Goal: Check status: Check status

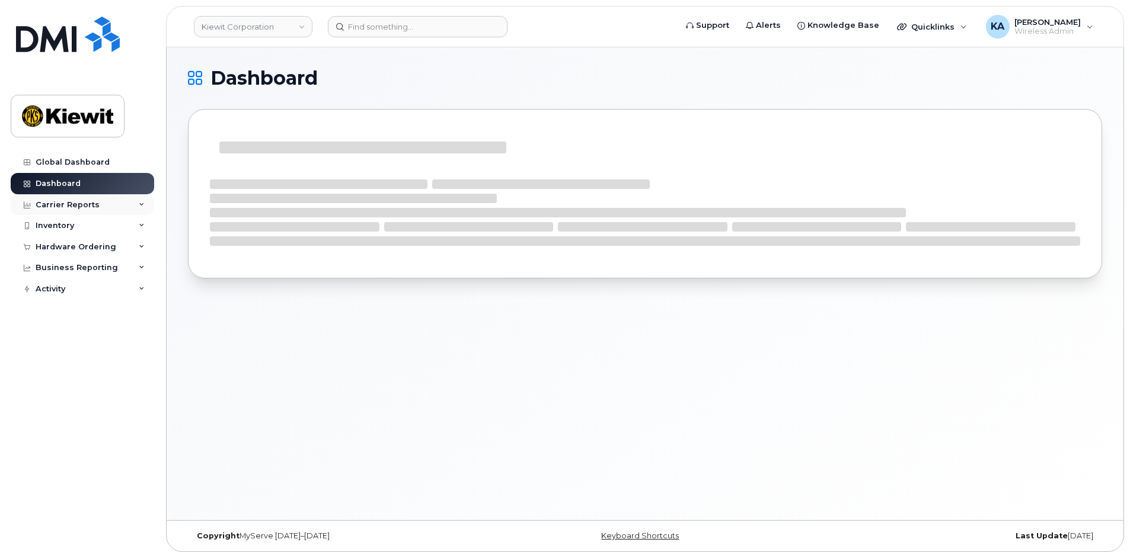
click at [113, 206] on div "Carrier Reports" at bounding box center [82, 204] width 143 height 21
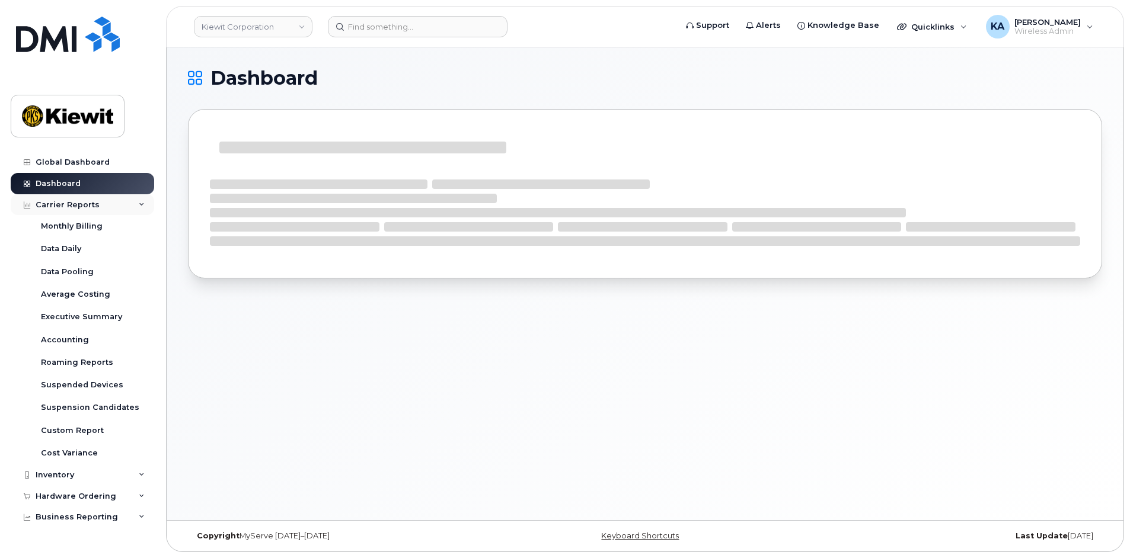
click at [116, 205] on div "Carrier Reports" at bounding box center [82, 204] width 143 height 21
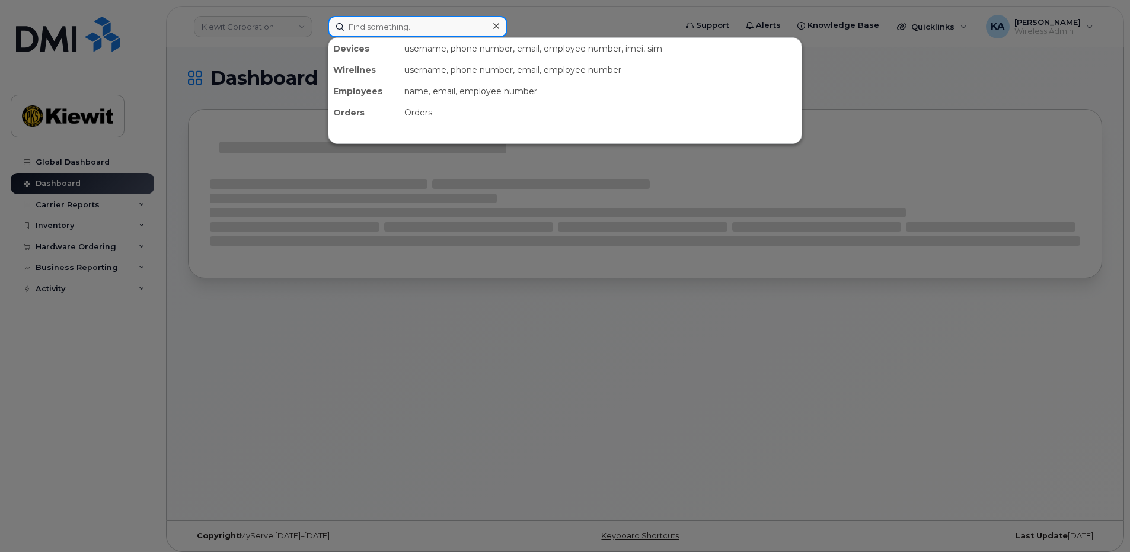
click at [420, 23] on input at bounding box center [418, 26] width 180 height 21
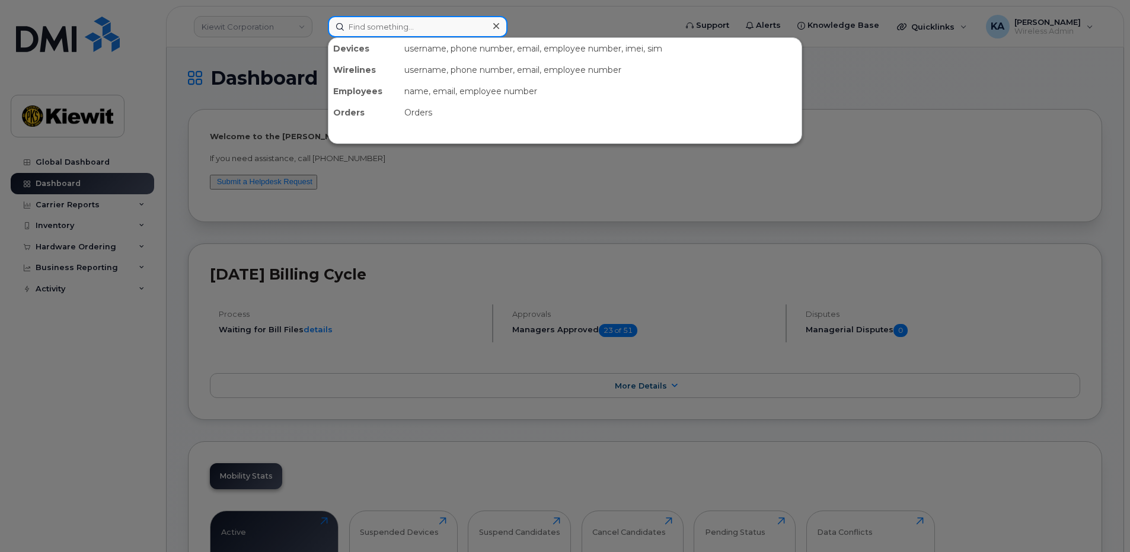
paste input "00135006"
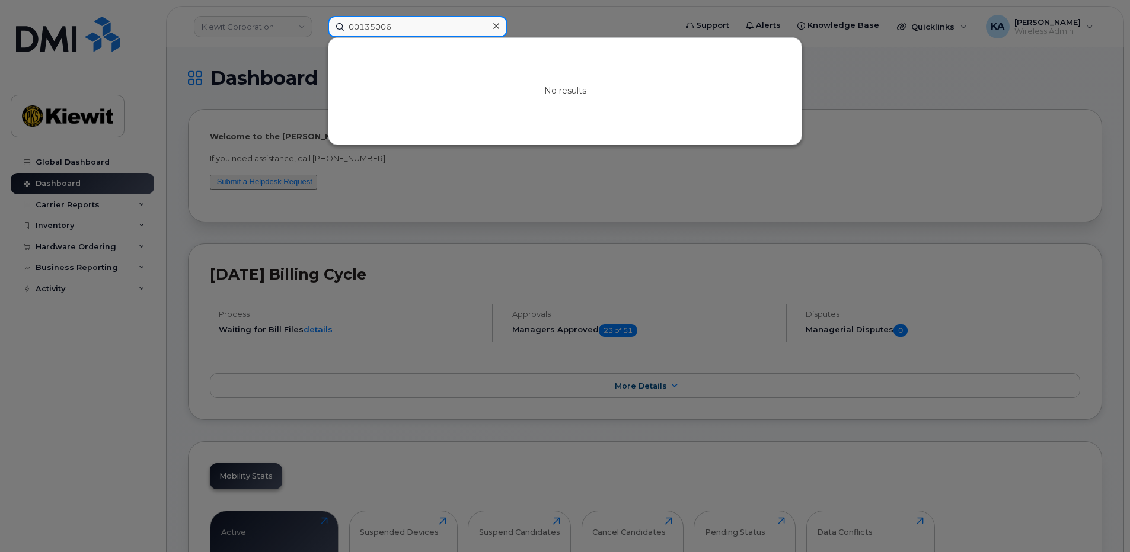
type input "00135006"
click at [279, 34] on div at bounding box center [565, 276] width 1130 height 552
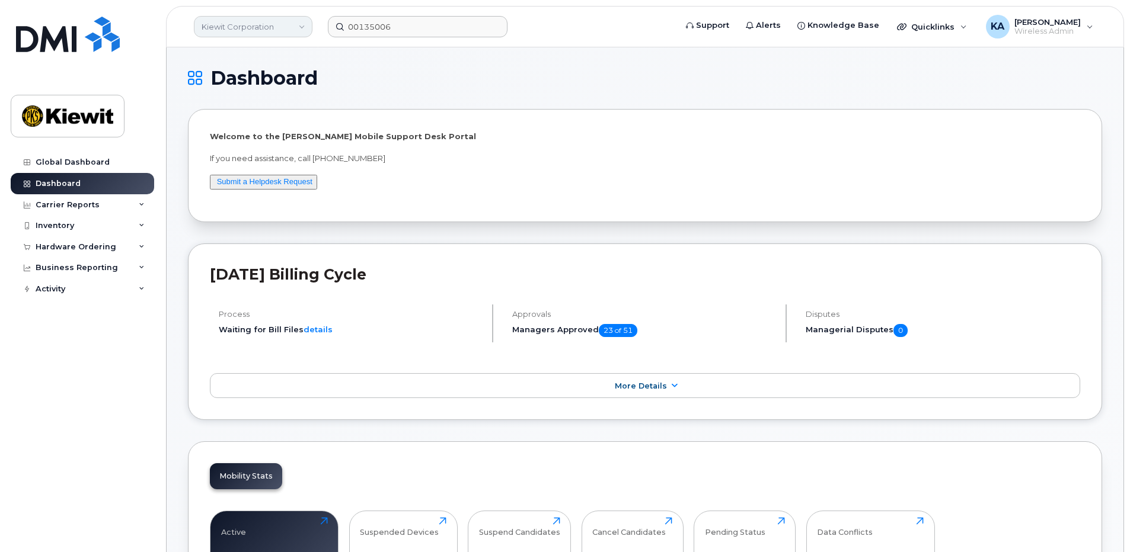
click at [287, 32] on link "Kiewit Corporation" at bounding box center [253, 26] width 119 height 21
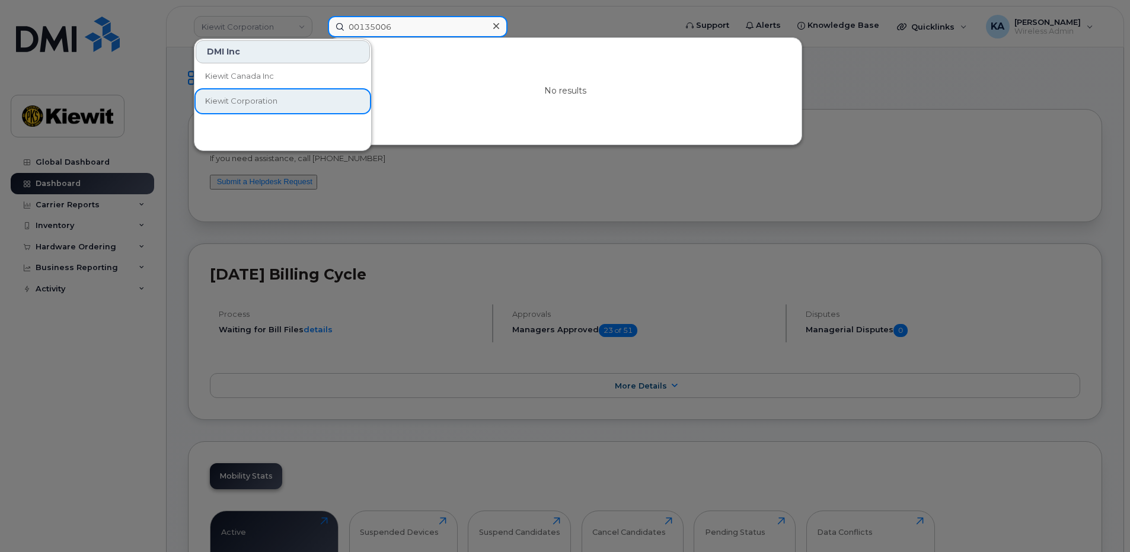
click at [397, 17] on input "00135006" at bounding box center [418, 26] width 180 height 21
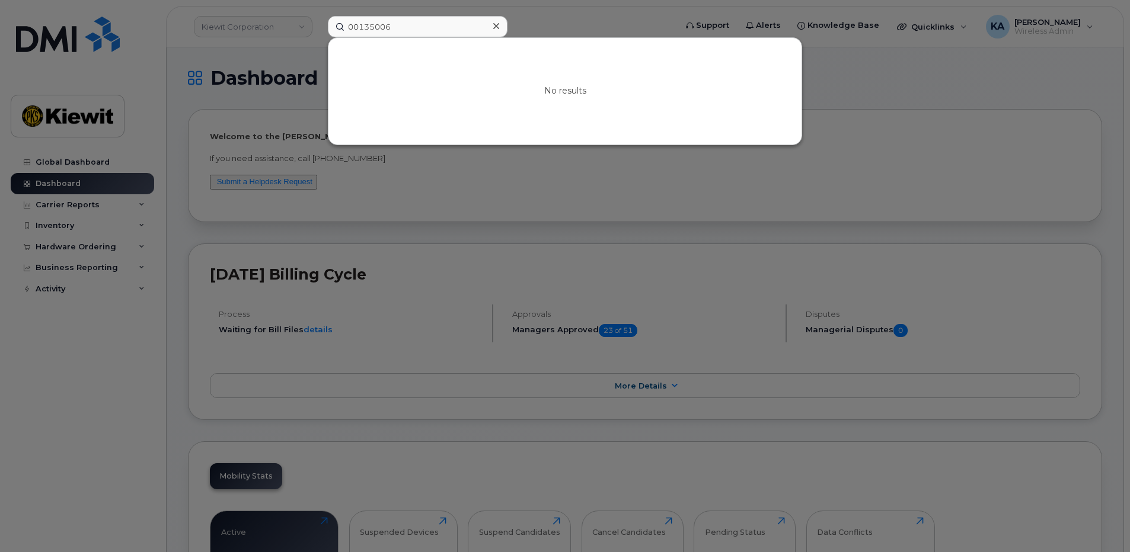
click at [107, 170] on div at bounding box center [565, 276] width 1130 height 552
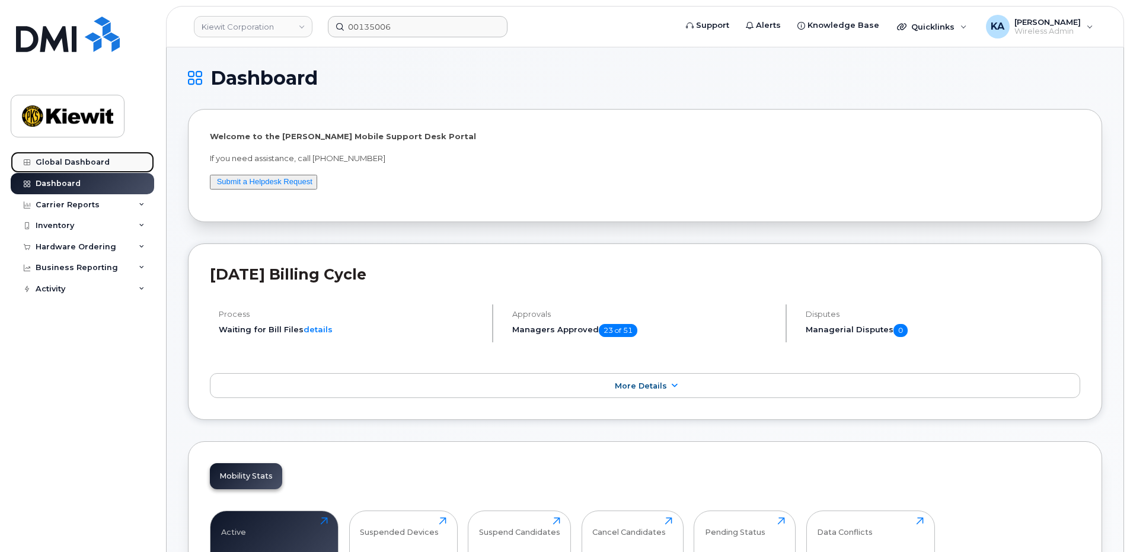
click at [100, 162] on div "Global Dashboard" at bounding box center [73, 162] width 74 height 9
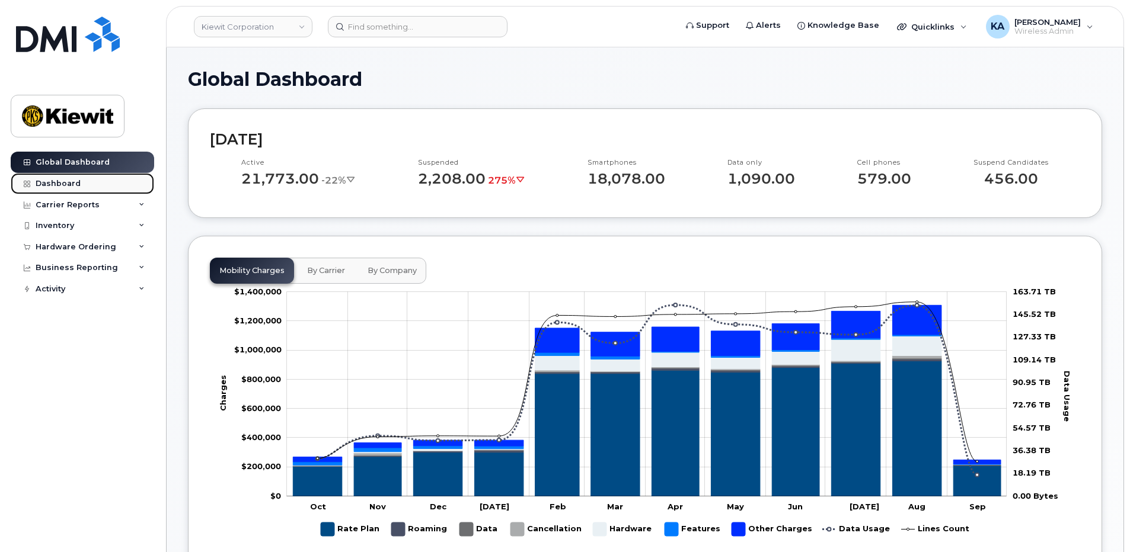
click at [76, 184] on div "Dashboard" at bounding box center [58, 183] width 45 height 9
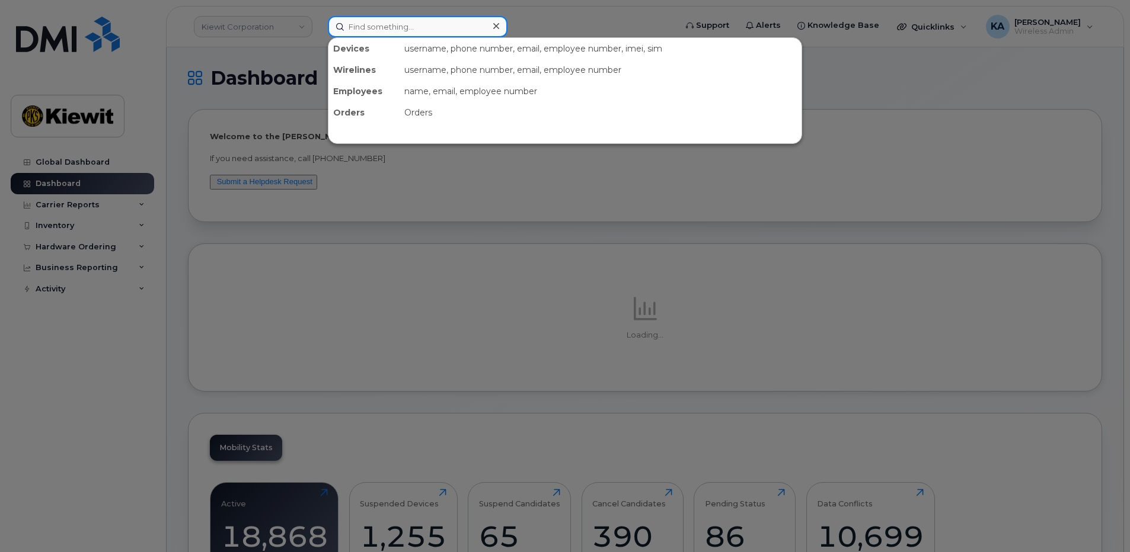
click at [421, 23] on input at bounding box center [418, 26] width 180 height 21
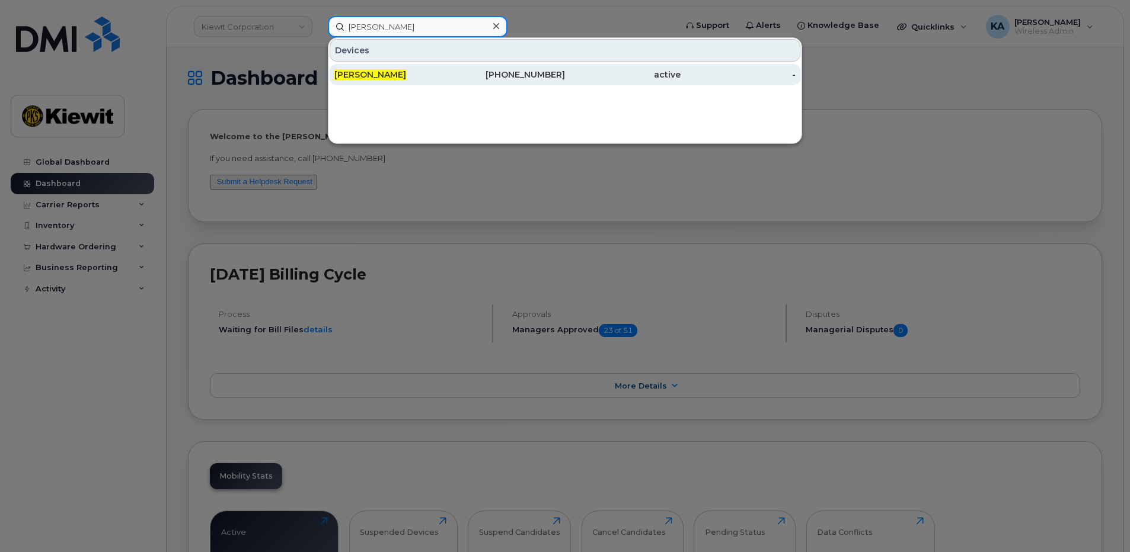
type input "josh wilson"
click at [434, 68] on div "[PERSON_NAME]" at bounding box center [392, 74] width 116 height 21
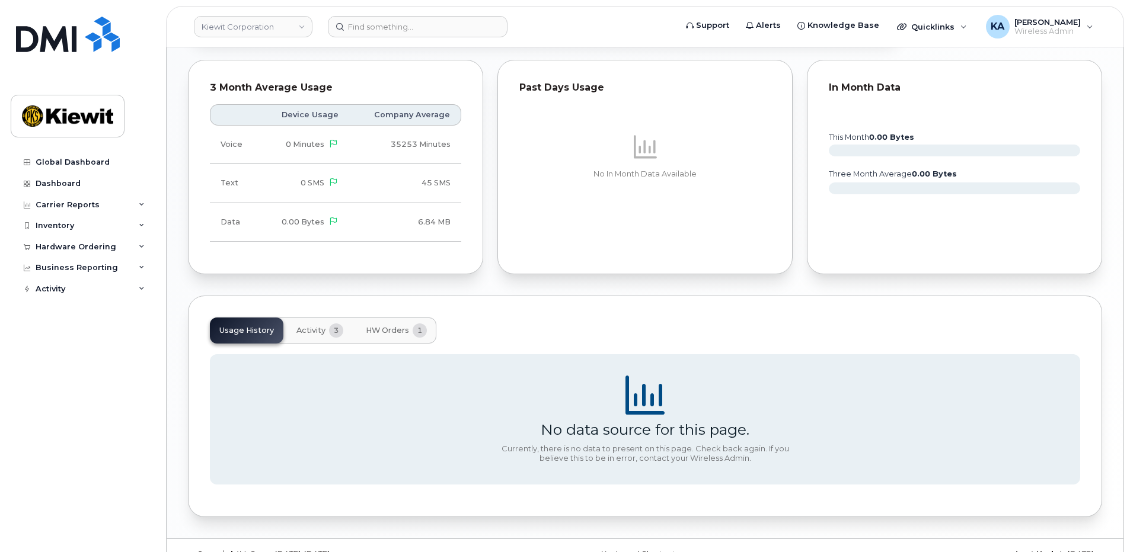
scroll to position [739, 0]
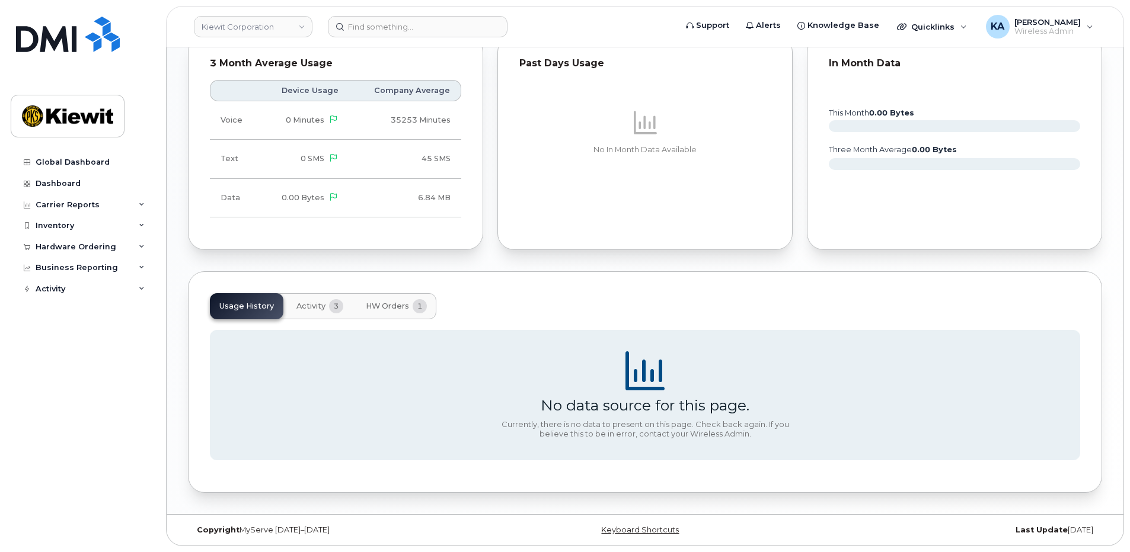
click at [305, 308] on span "Activity" at bounding box center [310, 306] width 29 height 9
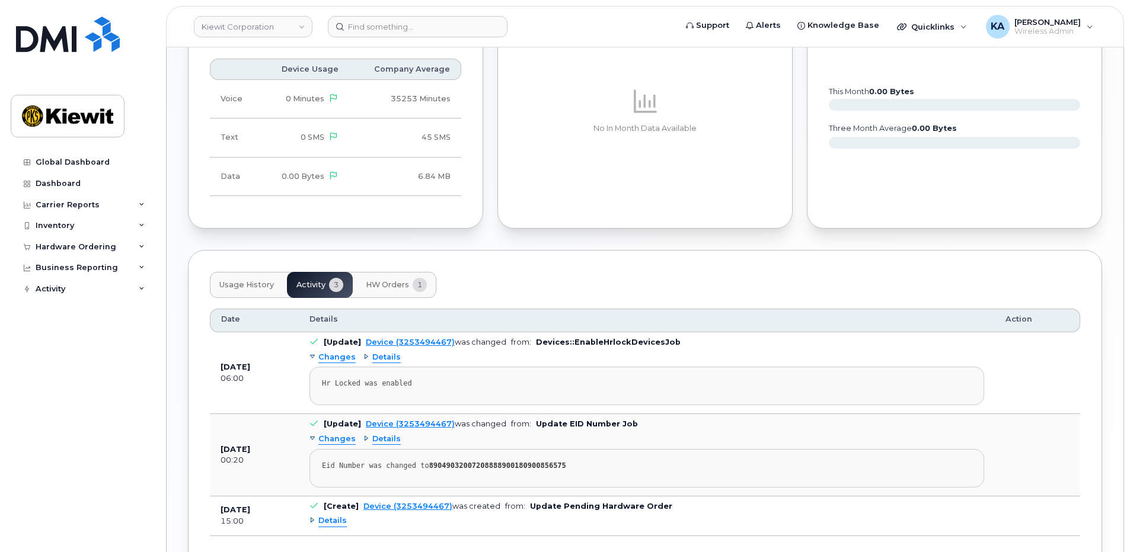
scroll to position [798, 0]
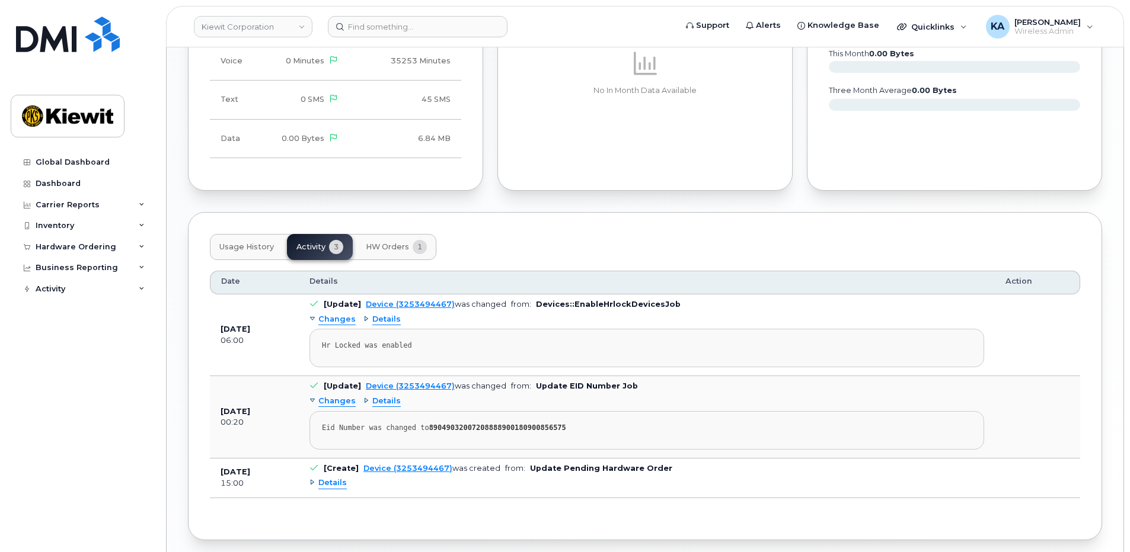
click at [395, 251] on span "HW Orders" at bounding box center [387, 246] width 43 height 9
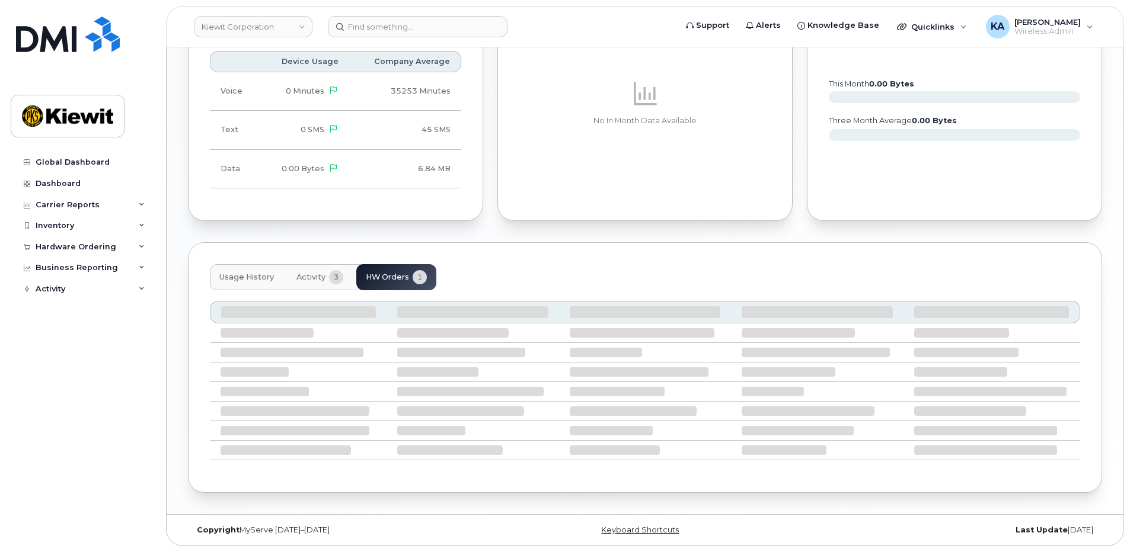
scroll to position [697, 0]
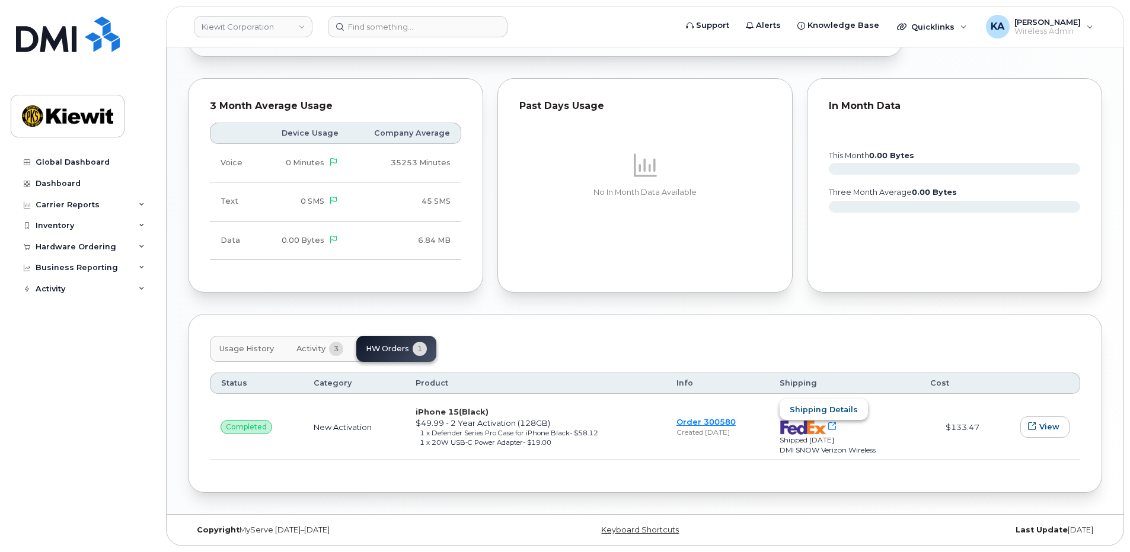
click at [822, 405] on span "Shipping details" at bounding box center [824, 409] width 68 height 11
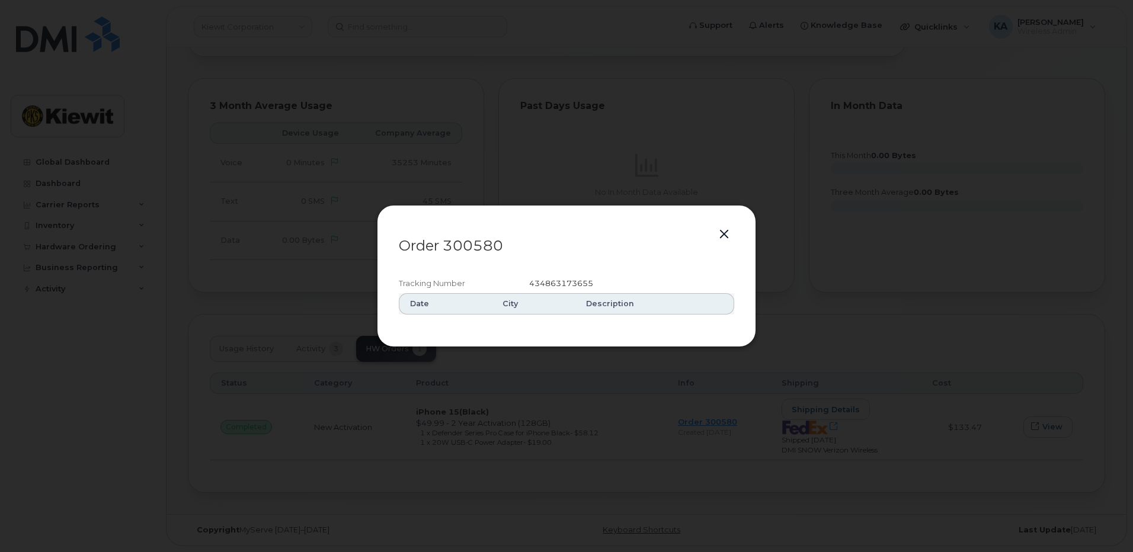
click at [721, 232] on button "button" at bounding box center [724, 234] width 18 height 17
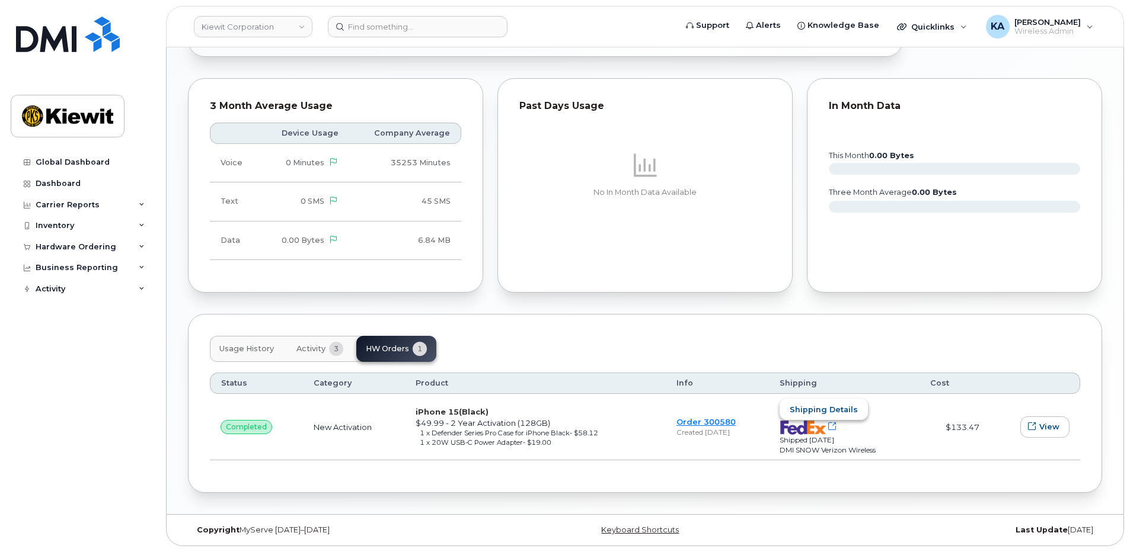
click at [842, 413] on span "Shipping details" at bounding box center [824, 409] width 68 height 11
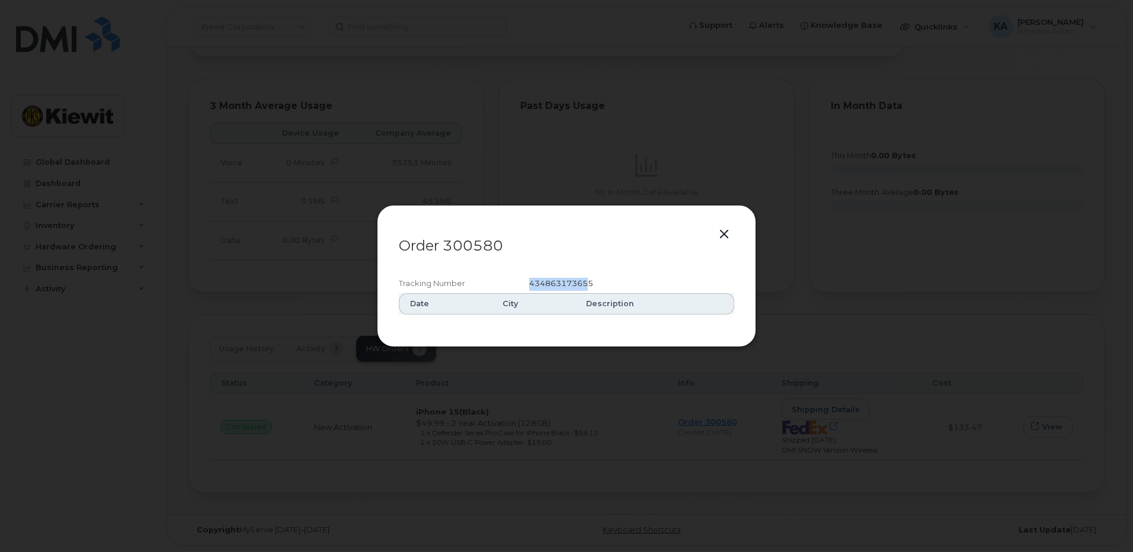
drag, startPoint x: 528, startPoint y: 282, endPoint x: 588, endPoint y: 282, distance: 59.9
click at [588, 282] on div "Tracking Number 434863173655" at bounding box center [567, 285] width 336 height 18
drag, startPoint x: 588, startPoint y: 282, endPoint x: 600, endPoint y: 280, distance: 12.0
click at [600, 280] on link at bounding box center [597, 283] width 9 height 9
click at [726, 235] on button "button" at bounding box center [724, 234] width 18 height 17
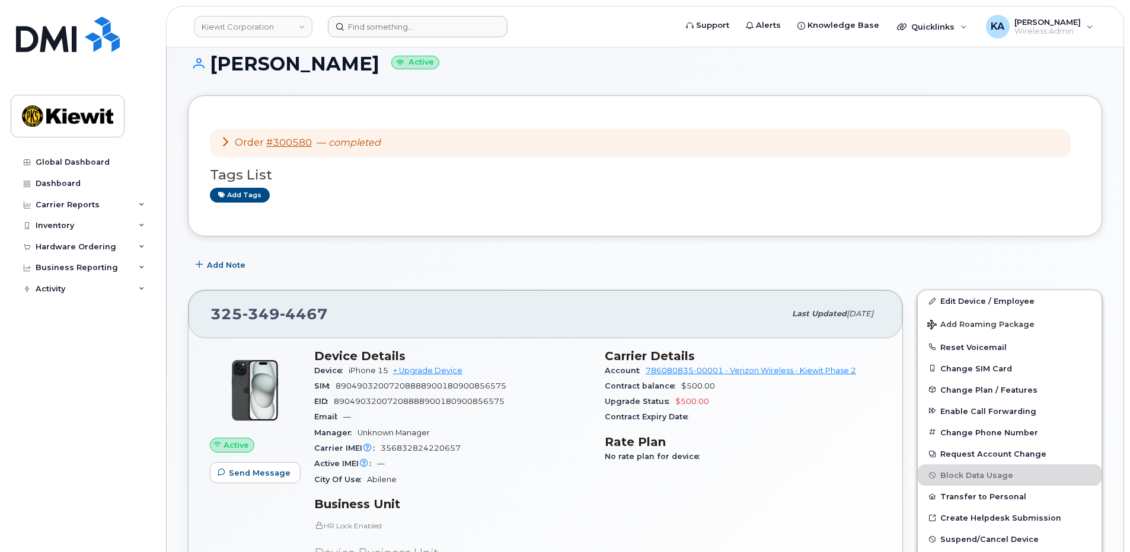
scroll to position [0, 0]
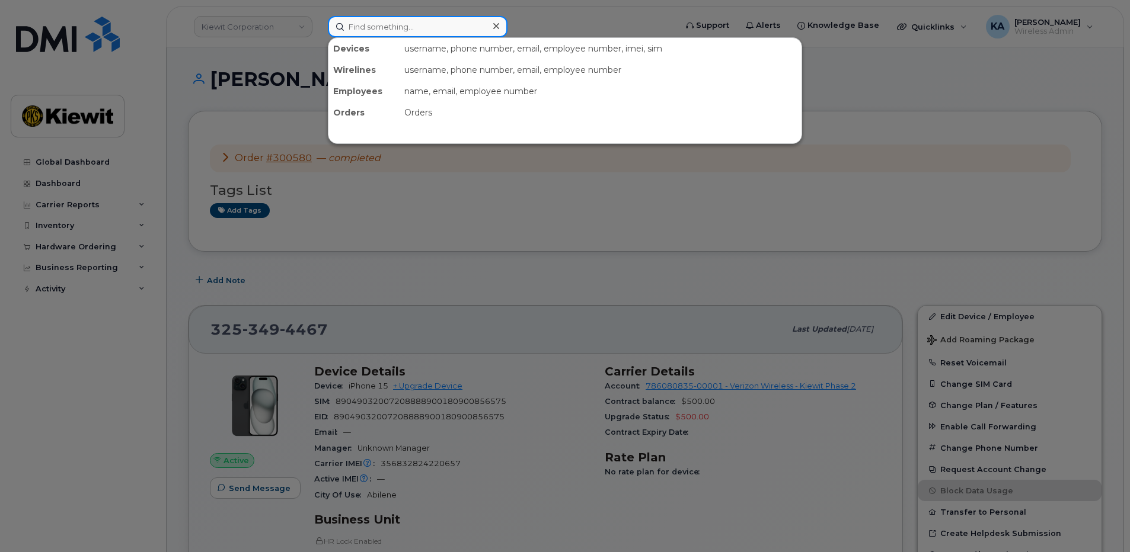
click at [413, 30] on input at bounding box center [418, 26] width 180 height 21
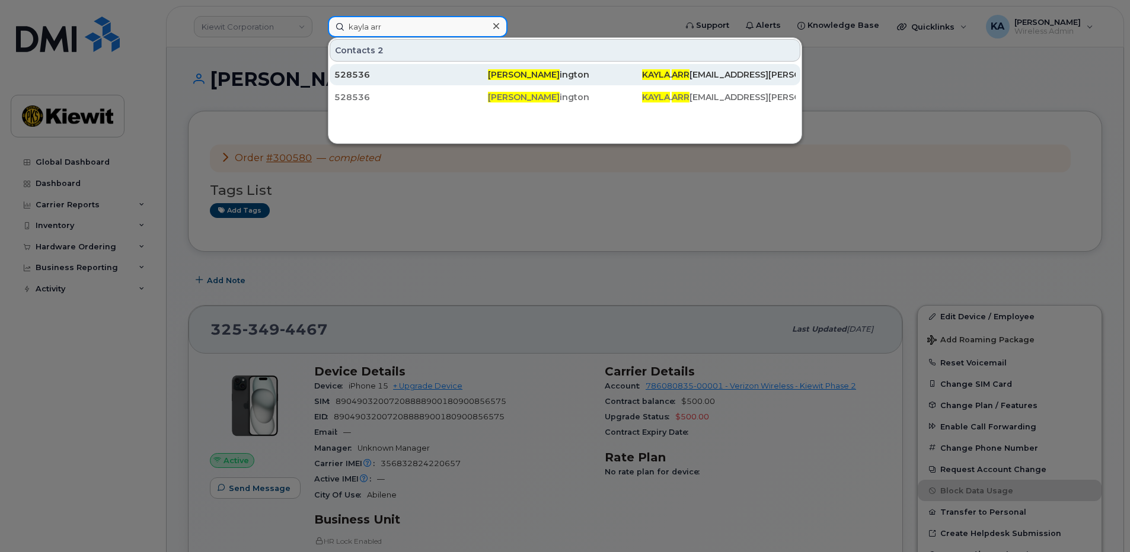
type input "kayla arr"
click at [529, 71] on div "Kayla Arr ington" at bounding box center [565, 75] width 154 height 12
